Goal: Task Accomplishment & Management: Manage account settings

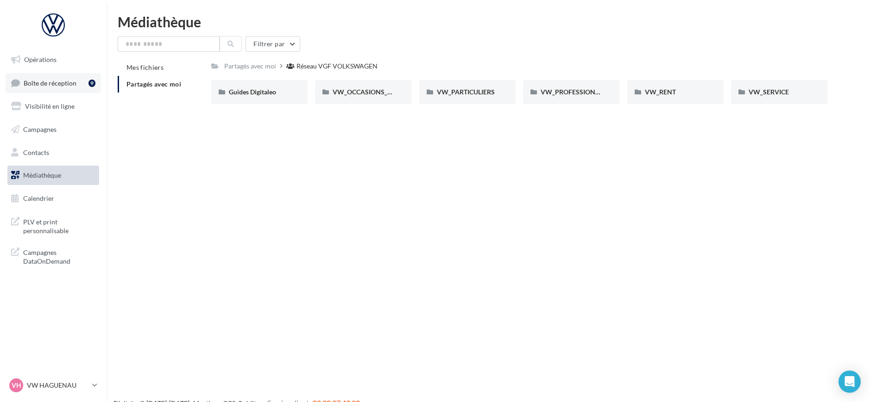
click at [78, 81] on link "Boîte de réception 9" at bounding box center [53, 83] width 95 height 20
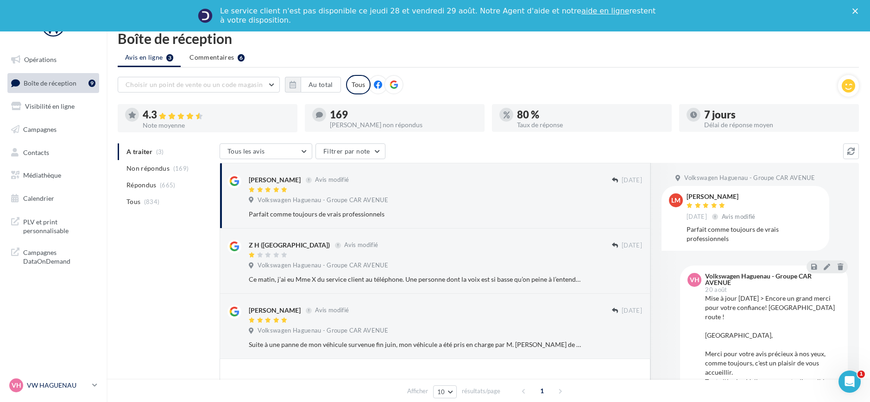
click at [64, 386] on p "VW HAGUENAU" at bounding box center [58, 385] width 62 height 9
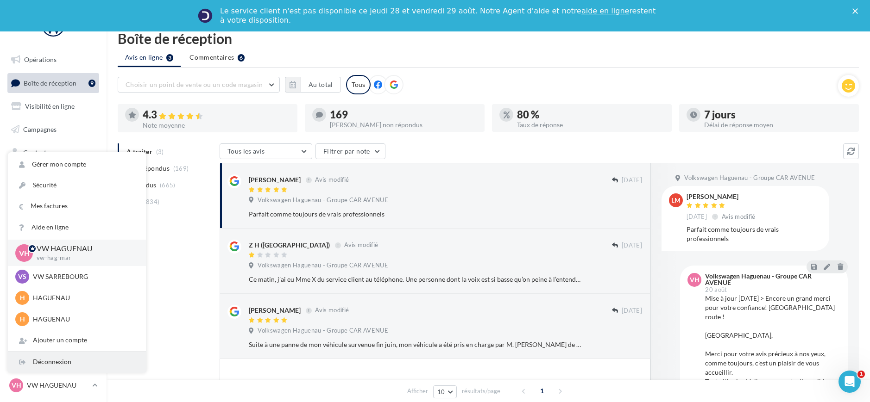
click at [69, 366] on div "Déconnexion" at bounding box center [77, 362] width 138 height 21
